Goal: Information Seeking & Learning: Learn about a topic

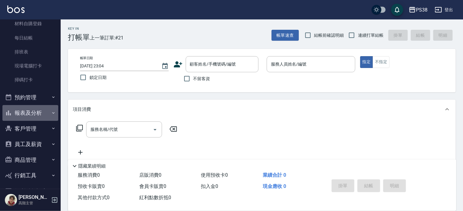
click at [35, 111] on button "報表及分析" at bounding box center [30, 113] width 56 height 16
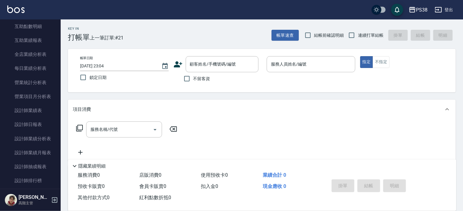
scroll to position [395, 0]
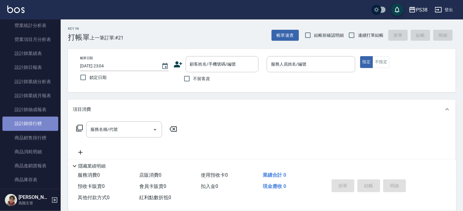
click at [37, 122] on link "設計師排行榜" at bounding box center [30, 124] width 56 height 14
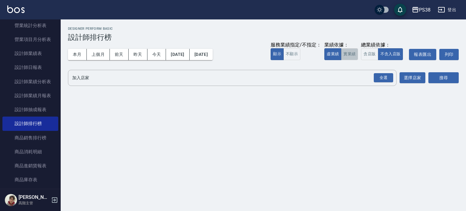
click at [351, 56] on button "實業績" at bounding box center [349, 54] width 17 height 12
click at [383, 79] on div "全選" at bounding box center [383, 77] width 19 height 9
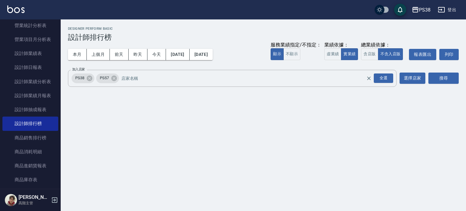
click at [463, 81] on div "PS38 [DATE] - [DATE] 設計師排行榜 列印時間： [DATE][PHONE_NUMBER]:04 Designer Perform Basi…" at bounding box center [264, 57] width 406 height 77
click at [115, 80] on icon at bounding box center [113, 77] width 5 height 5
click at [439, 80] on button "搜尋" at bounding box center [444, 78] width 30 height 11
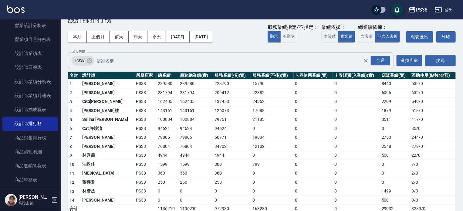
scroll to position [26, 0]
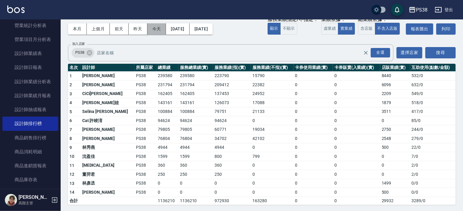
click at [152, 27] on button "今天" at bounding box center [157, 28] width 19 height 11
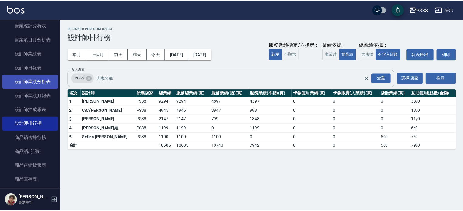
scroll to position [304, 0]
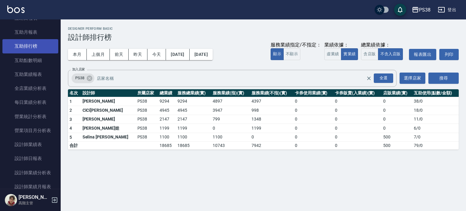
click at [32, 44] on link "互助排行榜" at bounding box center [30, 46] width 56 height 14
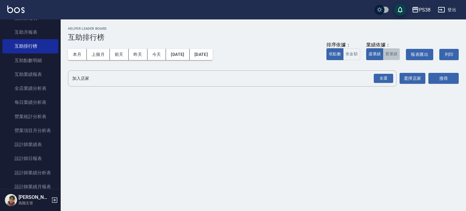
click at [396, 55] on button "實業績" at bounding box center [391, 54] width 17 height 12
click at [386, 79] on div "全選" at bounding box center [383, 78] width 19 height 9
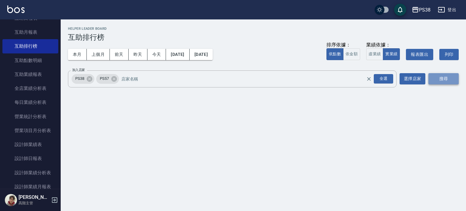
click at [445, 83] on button "搜尋" at bounding box center [444, 78] width 30 height 11
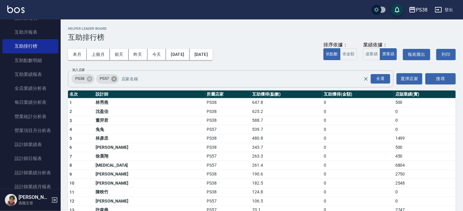
click at [112, 80] on icon at bounding box center [113, 78] width 5 height 5
click at [442, 78] on button "搜尋" at bounding box center [441, 78] width 30 height 11
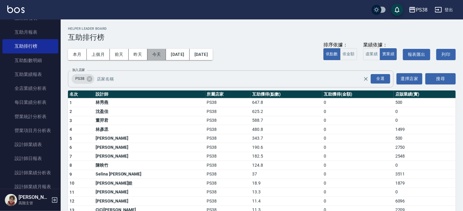
click at [154, 54] on button "今天" at bounding box center [157, 54] width 19 height 11
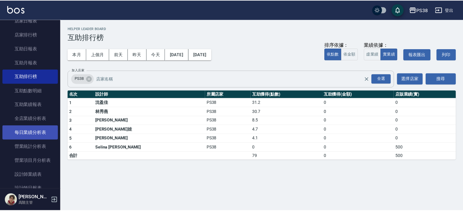
scroll to position [213, 0]
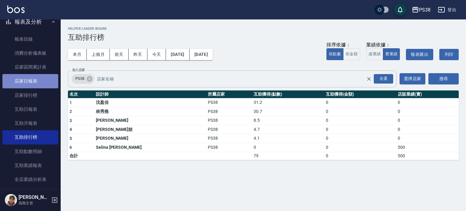
click at [40, 79] on link "店家日報表" at bounding box center [30, 81] width 56 height 14
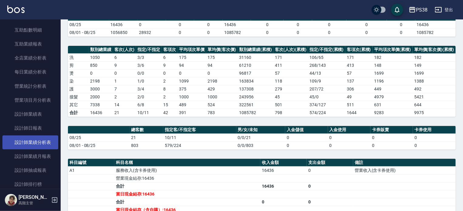
scroll to position [364, 0]
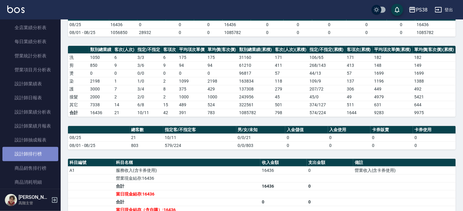
click at [42, 156] on link "設計師排行榜" at bounding box center [30, 154] width 56 height 14
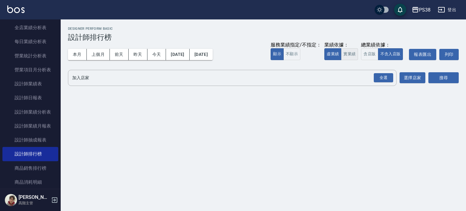
click at [352, 56] on button "實業績" at bounding box center [349, 54] width 17 height 12
click at [387, 73] on div "全選" at bounding box center [383, 77] width 19 height 9
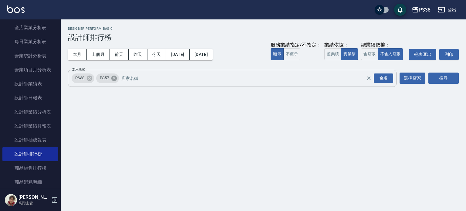
click at [113, 75] on icon at bounding box center [114, 78] width 7 height 7
click at [446, 75] on button "搜尋" at bounding box center [444, 78] width 30 height 11
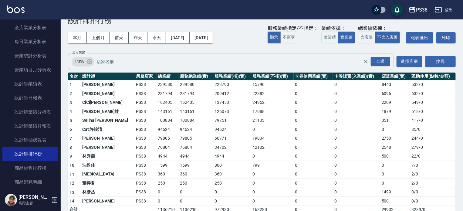
scroll to position [26, 0]
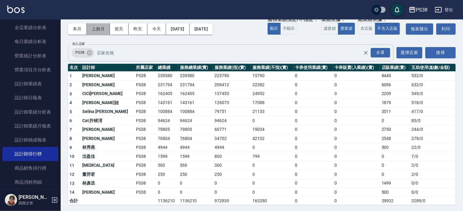
click at [101, 28] on button "上個月" at bounding box center [98, 28] width 23 height 11
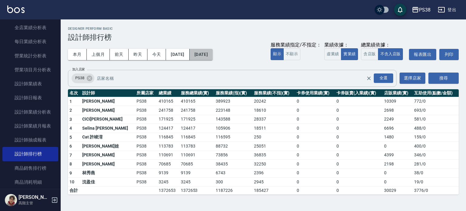
click at [213, 55] on button "[DATE]" at bounding box center [201, 54] width 23 height 11
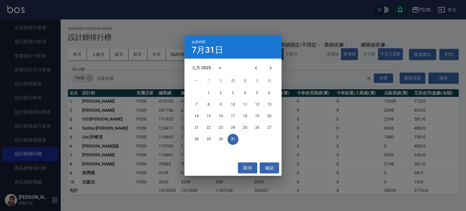
click at [249, 129] on button "25" at bounding box center [245, 127] width 11 height 11
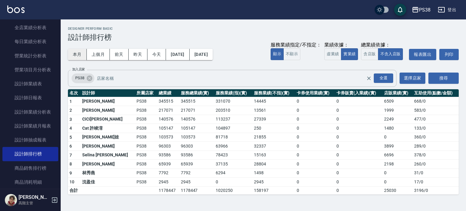
click at [76, 54] on button "本月" at bounding box center [77, 54] width 19 height 11
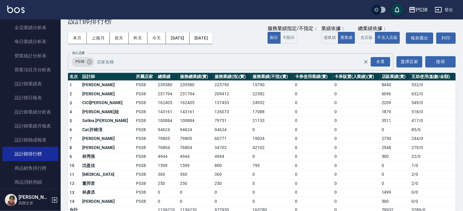
scroll to position [26, 0]
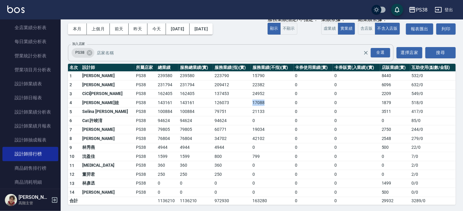
drag, startPoint x: 239, startPoint y: 99, endPoint x: 255, endPoint y: 99, distance: 16.1
click at [255, 99] on tr "4 [PERSON_NAME]娃 PS38 143161 143161 126073 17088 0 0 1879 518 / 0" at bounding box center [262, 102] width 388 height 9
click at [266, 103] on td "17088" at bounding box center [272, 102] width 43 height 9
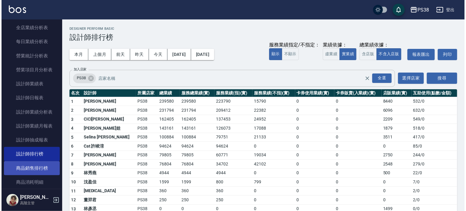
scroll to position [455, 0]
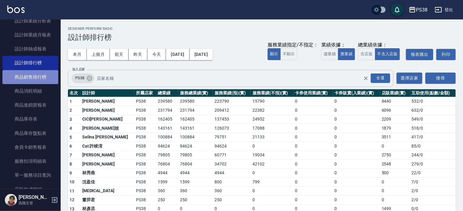
click at [36, 77] on link "商品銷售排行榜" at bounding box center [30, 77] width 56 height 14
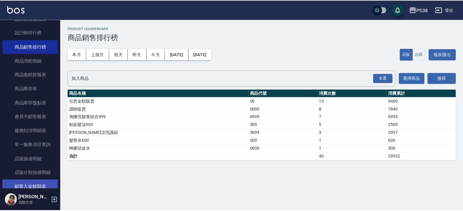
scroll to position [516, 0]
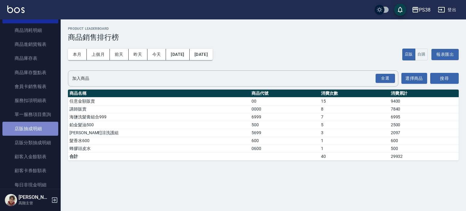
click at [44, 130] on link "店販抽成明細" at bounding box center [30, 129] width 56 height 14
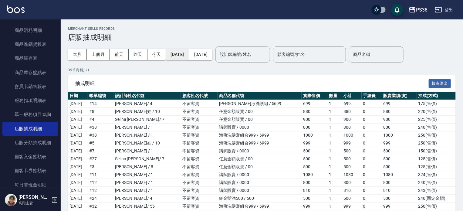
click at [177, 53] on button "[DATE]" at bounding box center [177, 54] width 23 height 11
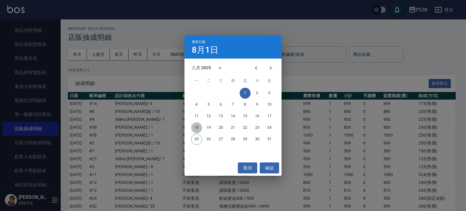
click at [196, 129] on button "18" at bounding box center [196, 127] width 11 height 11
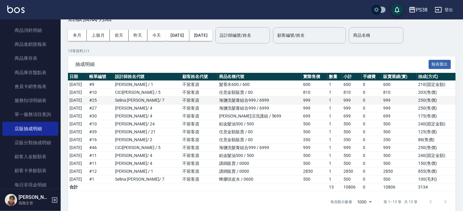
scroll to position [27, 0]
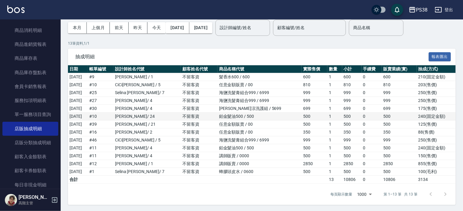
click at [155, 117] on td "[PERSON_NAME]/ 24" at bounding box center [147, 117] width 67 height 8
click at [153, 124] on td "[PERSON_NAME] / 21" at bounding box center [147, 125] width 67 height 8
